Goal: Check status: Check status

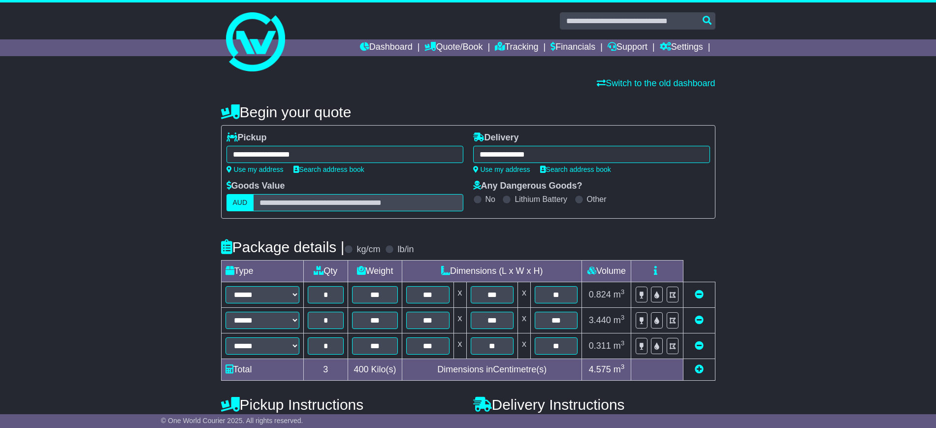
select select "*****"
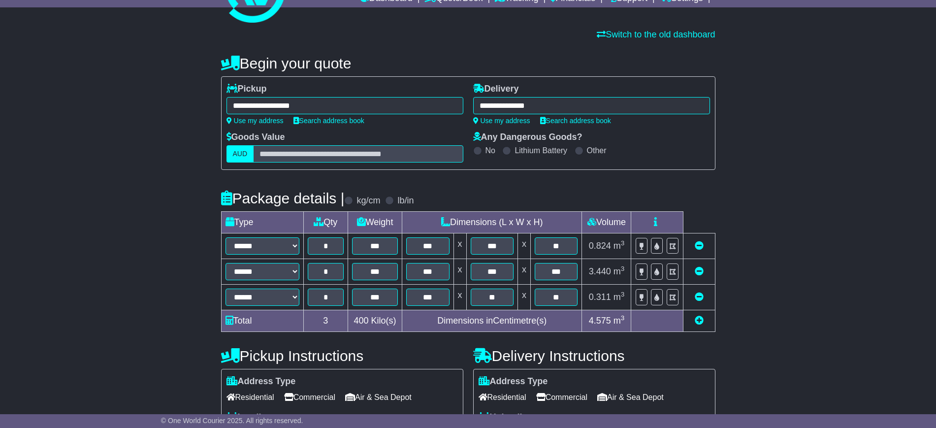
click at [198, 267] on div "**********" at bounding box center [468, 317] width 936 height 545
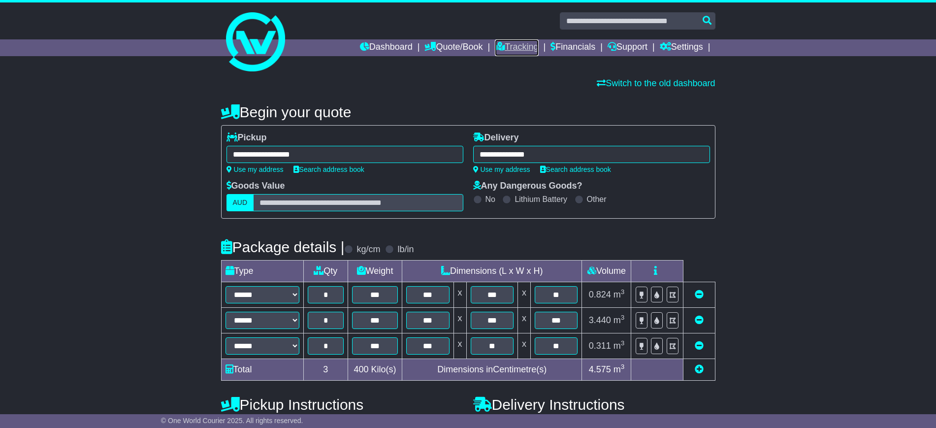
click at [503, 46] on link "Tracking" at bounding box center [516, 47] width 43 height 17
